Goal: Information Seeking & Learning: Learn about a topic

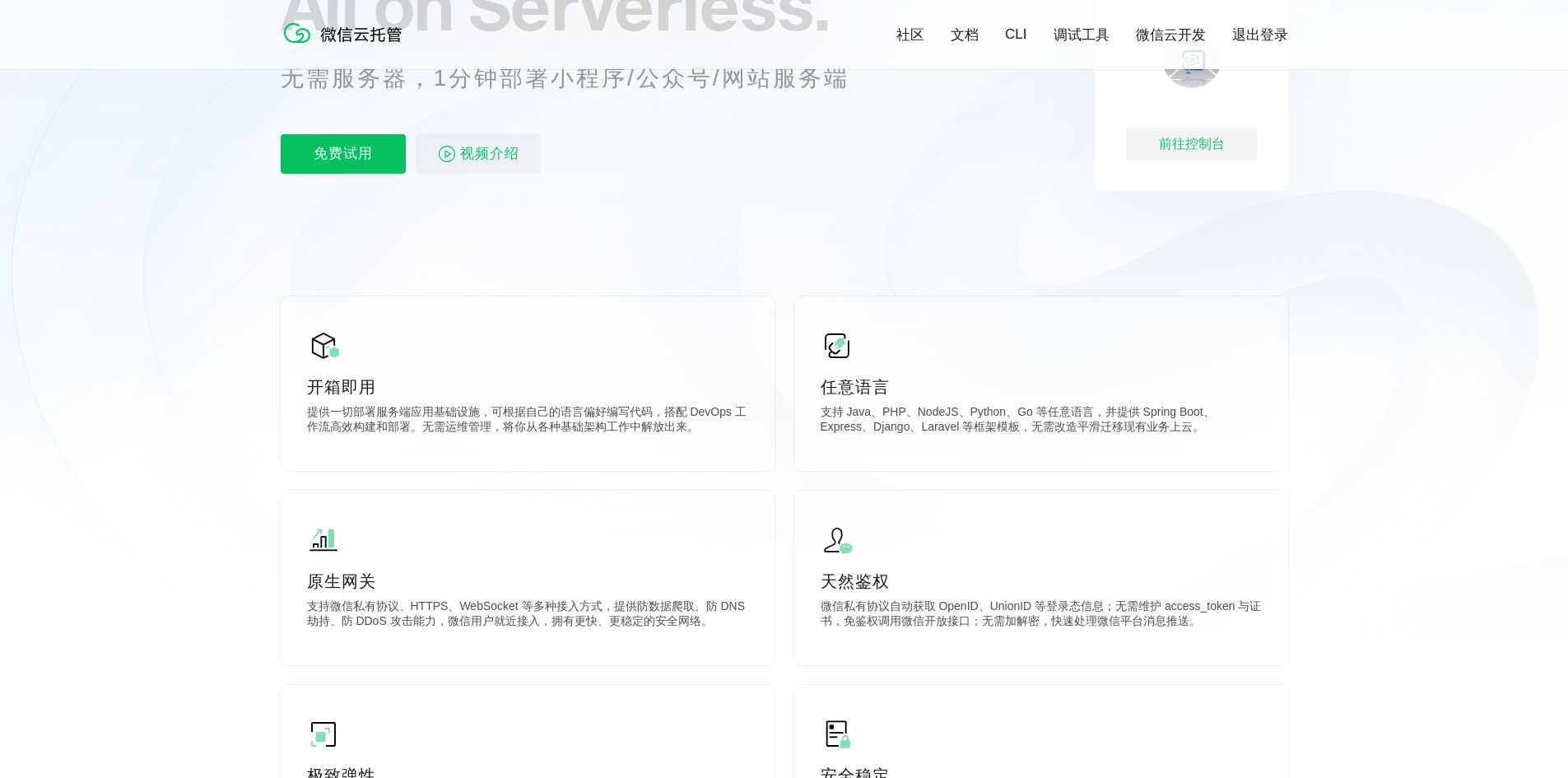
scroll to position [0, 2927]
click at [978, 39] on link "文档" at bounding box center [965, 35] width 28 height 19
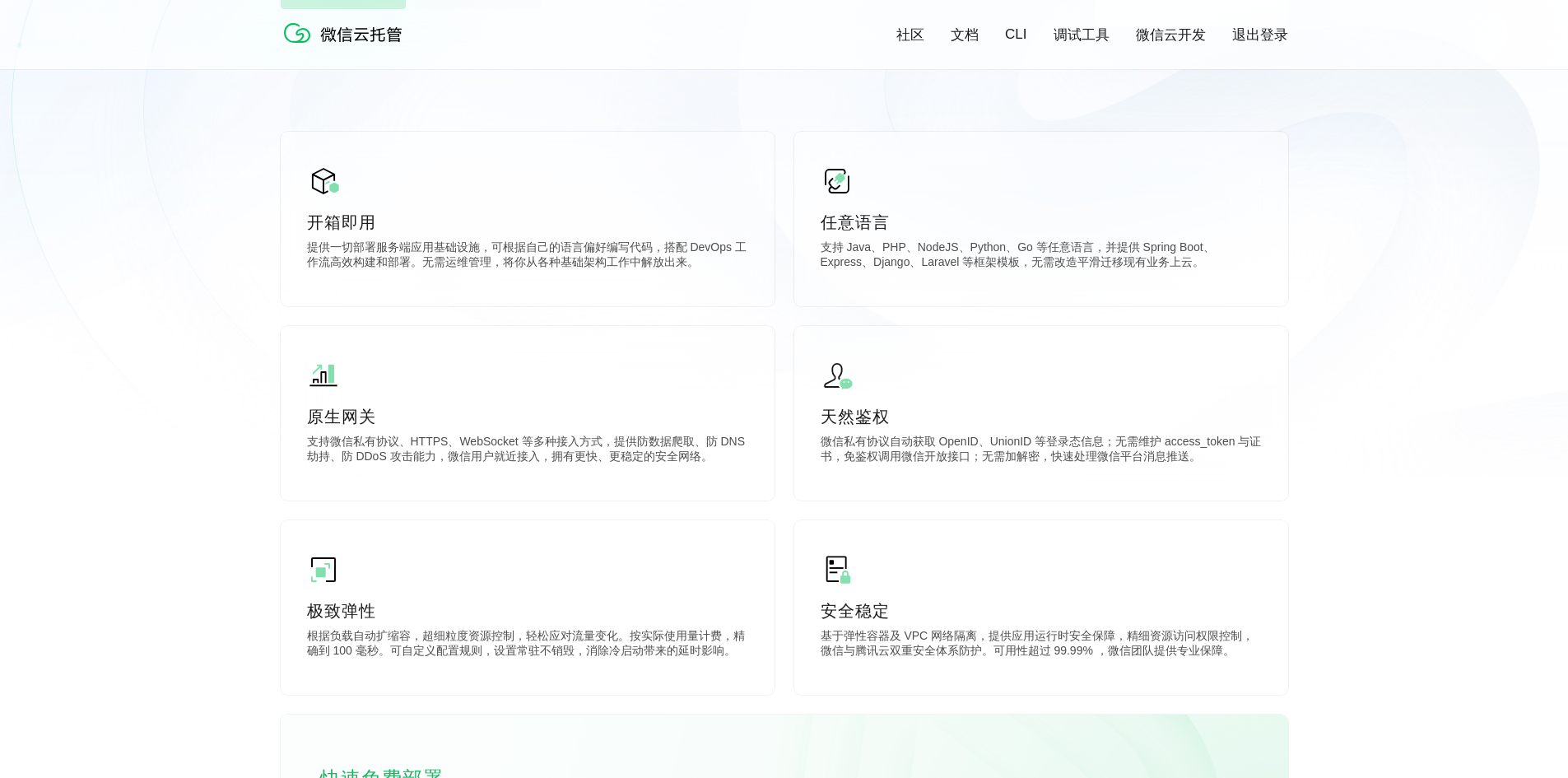
scroll to position [576, 0]
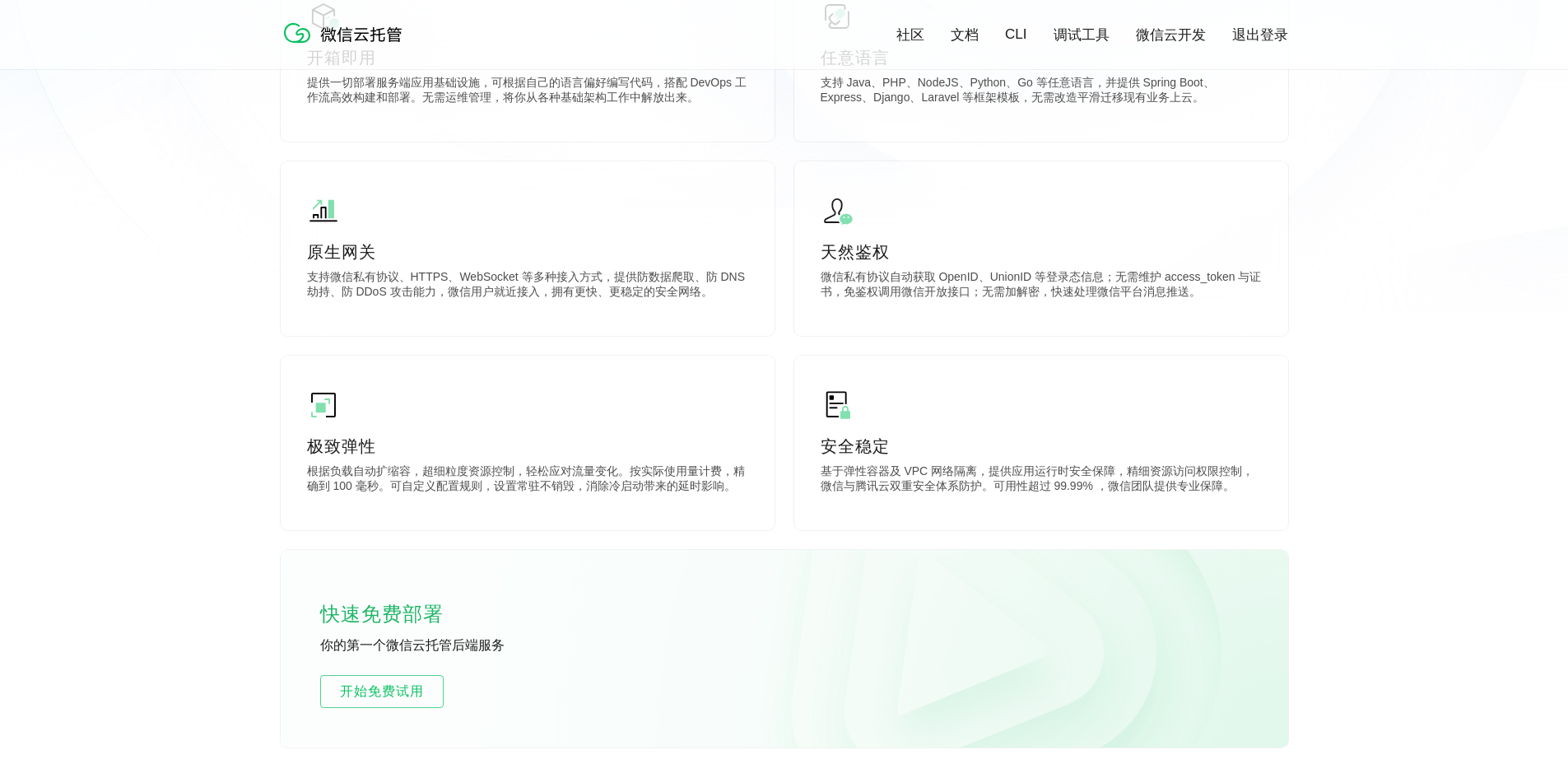
drag, startPoint x: 1406, startPoint y: 569, endPoint x: 1308, endPoint y: 618, distance: 109.6
click at [1405, 571] on div "社区 文档 CLI 调试工具 微信云开发 退出登录 All on Serverless. 无需服务器，1分钟部署小程序/公众号/网站服务端 免费试用 视频介绍…" at bounding box center [784, 151] width 1568 height 1455
click at [864, 595] on div "快速免费部署 你的第一个微信云托管后端服务 开始免费试用" at bounding box center [784, 649] width 1008 height 198
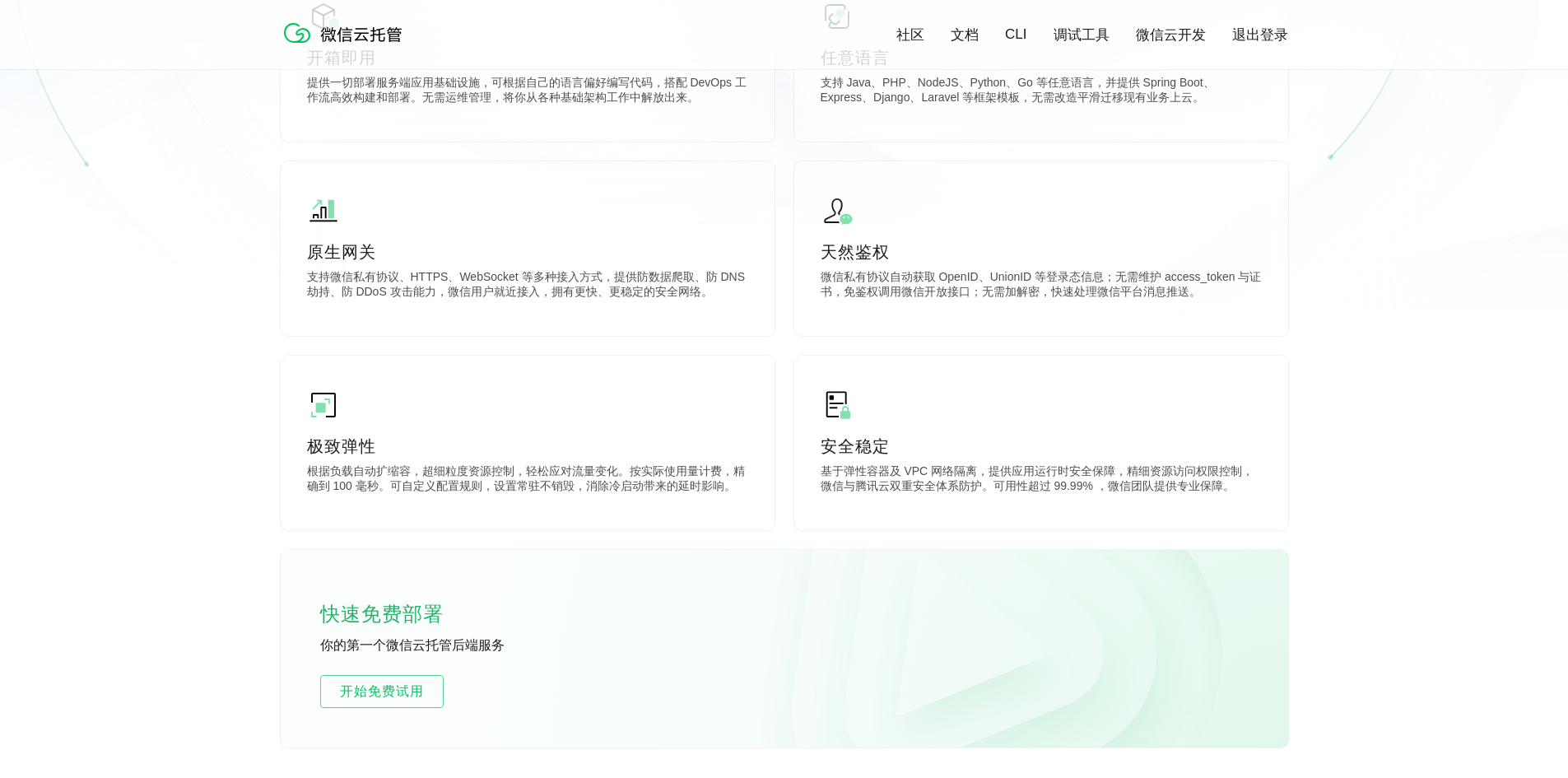
click at [4, 398] on div "社区 文档 CLI 调试工具 微信云开发 退出登录 All on Serverless. 无需服务器，1分钟部署小程序/公众号/网站服务端 免费试用 视频介绍…" at bounding box center [784, 151] width 1568 height 1455
